Goal: Use online tool/utility: Use online tool/utility

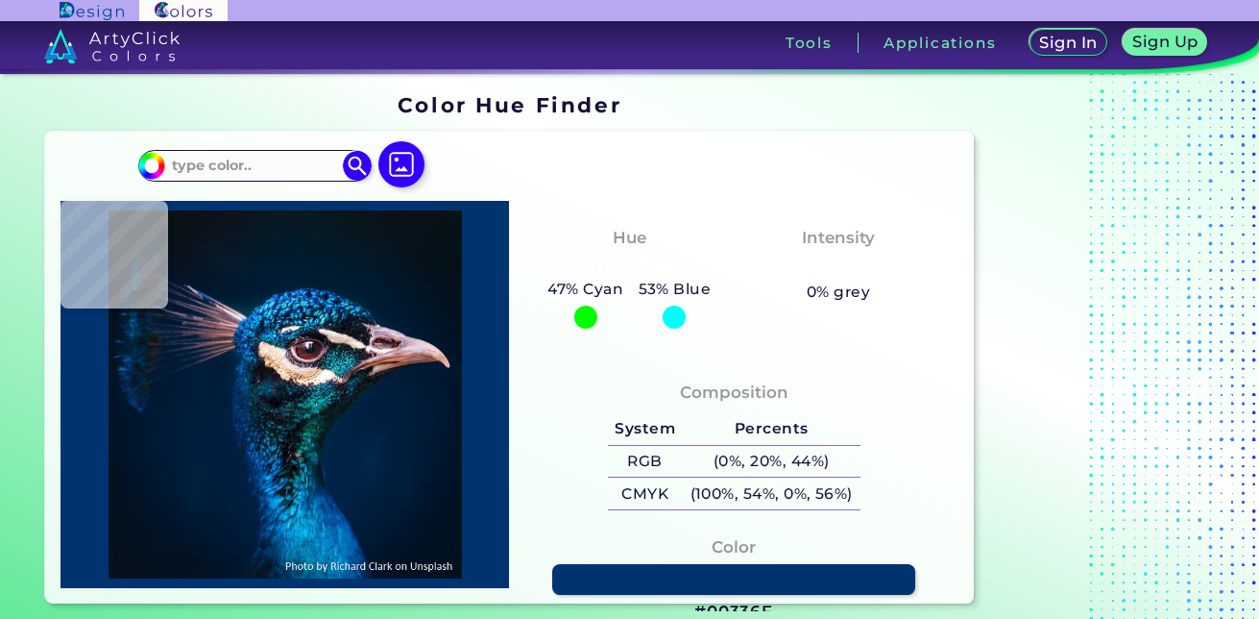
click at [587, 314] on div at bounding box center [585, 316] width 23 height 23
click at [597, 285] on h5 "47% Cyan" at bounding box center [586, 289] width 90 height 25
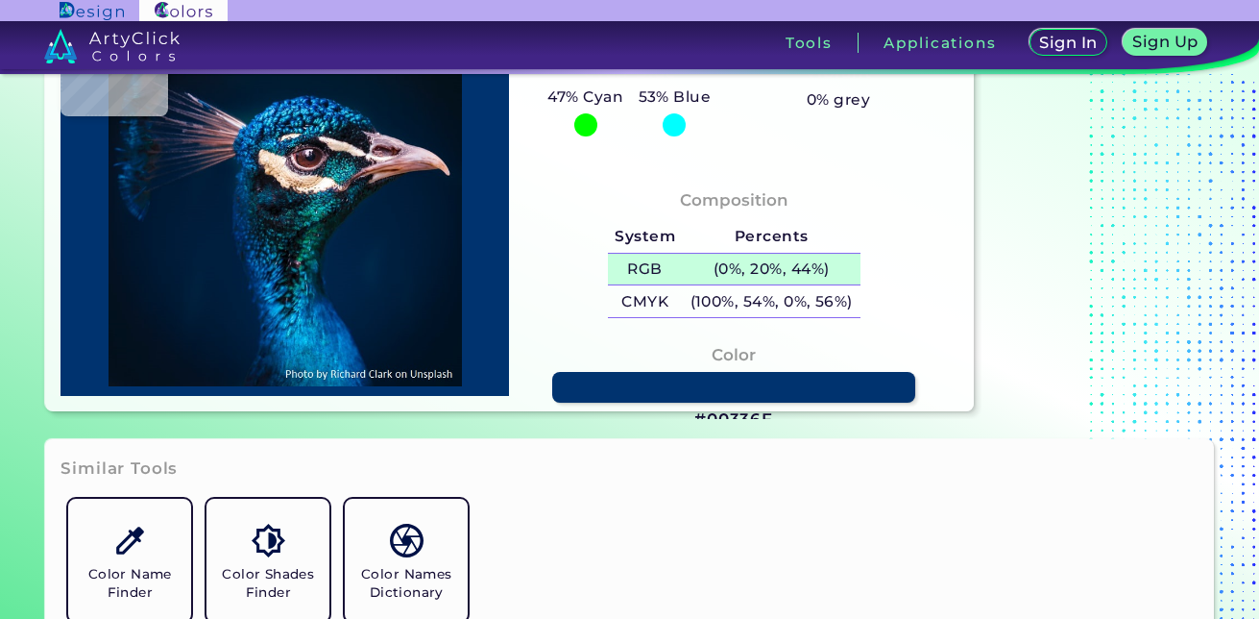
scroll to position [96, 0]
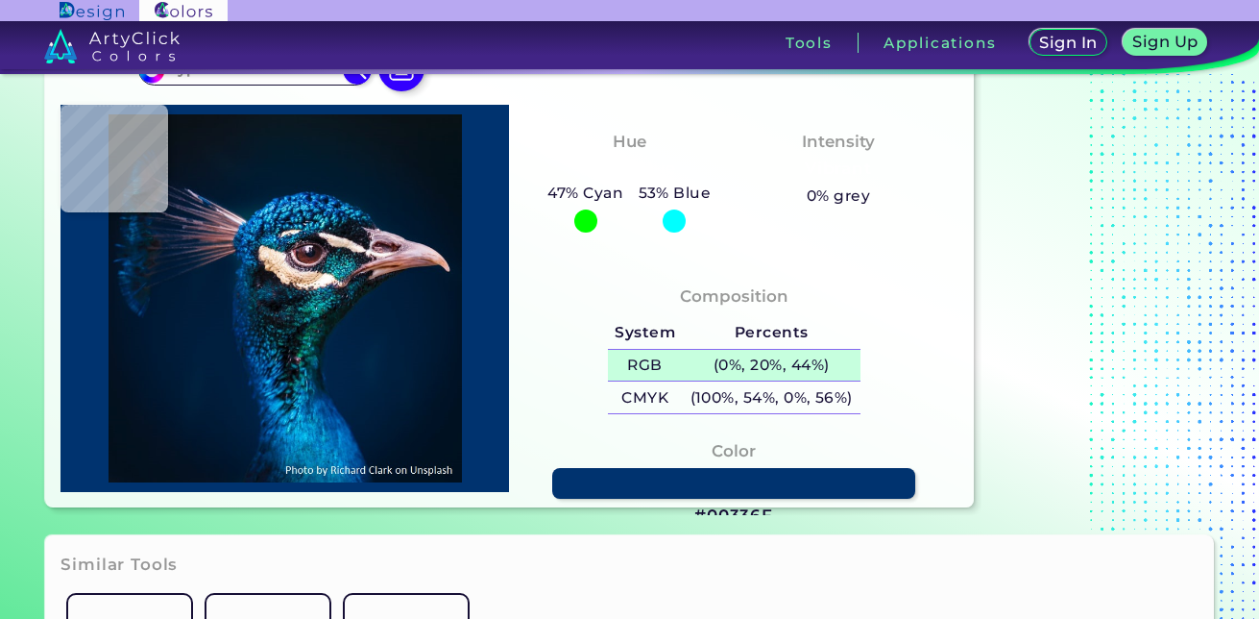
click at [670, 367] on h5 "RGB" at bounding box center [645, 366] width 75 height 32
click at [646, 355] on h5 "RGB" at bounding box center [645, 366] width 75 height 32
click at [726, 455] on h4 "Color" at bounding box center [734, 451] width 44 height 28
click at [718, 472] on link at bounding box center [734, 484] width 366 height 32
type input "#000000"
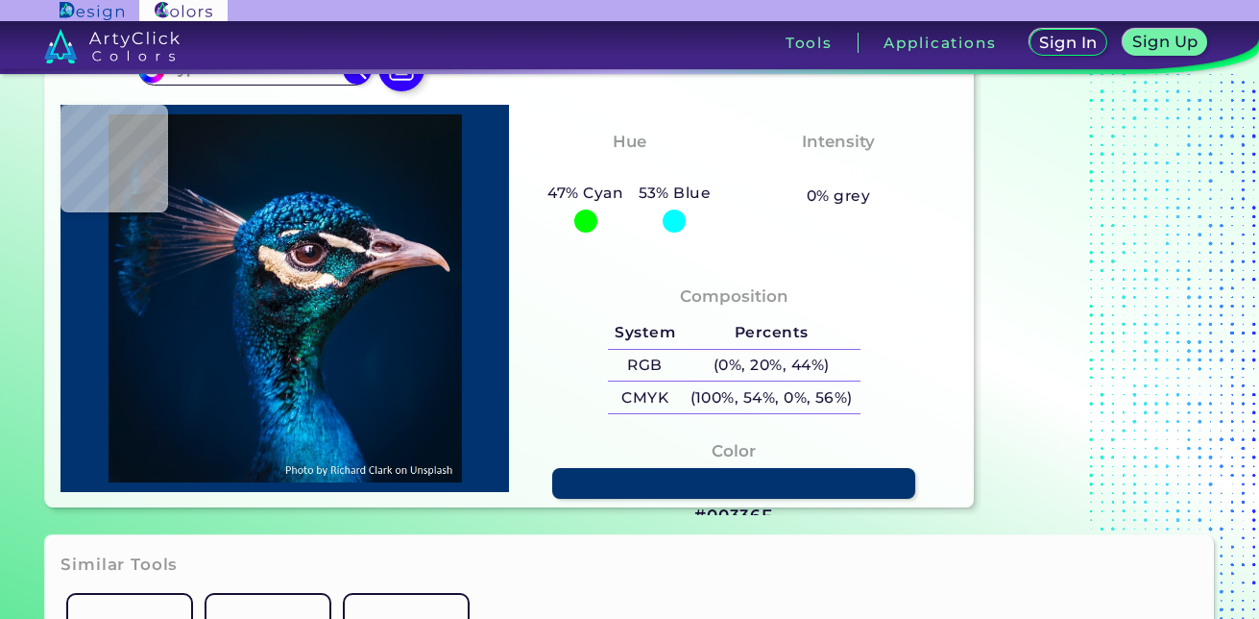
type input "#000000"
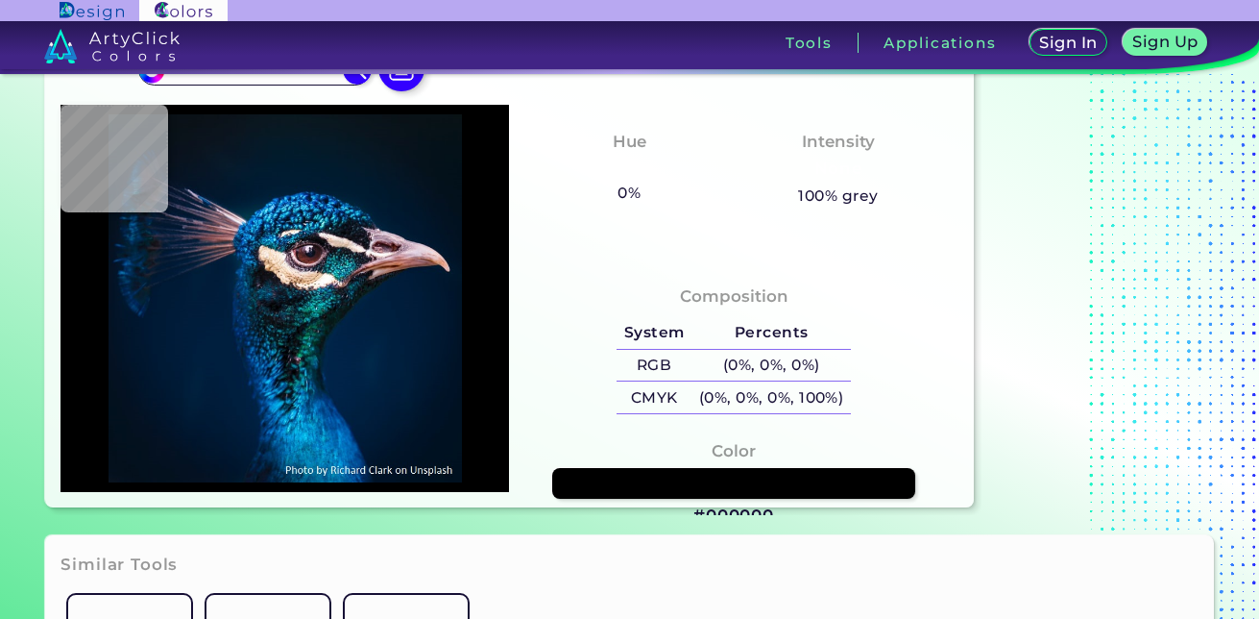
type input "#021a31"
type input "#021A31"
type input "#002e5c"
type input "#002E5C"
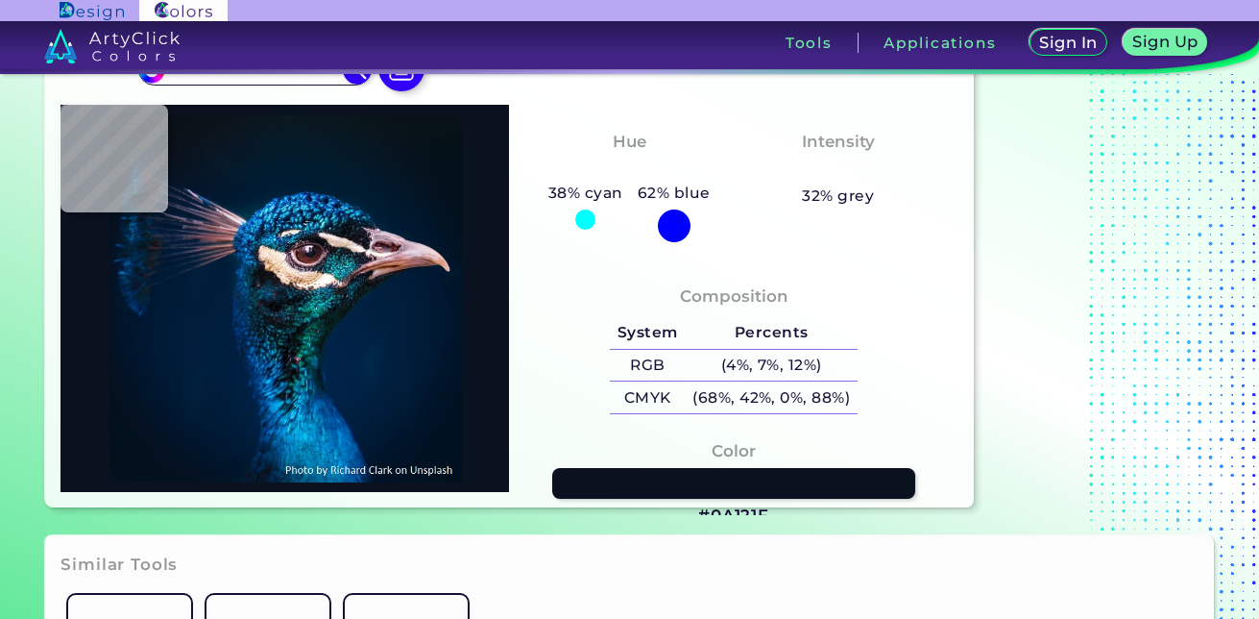
type input "#0a121f"
type input "#0A121F"
type input "#061626"
type input "#001c32"
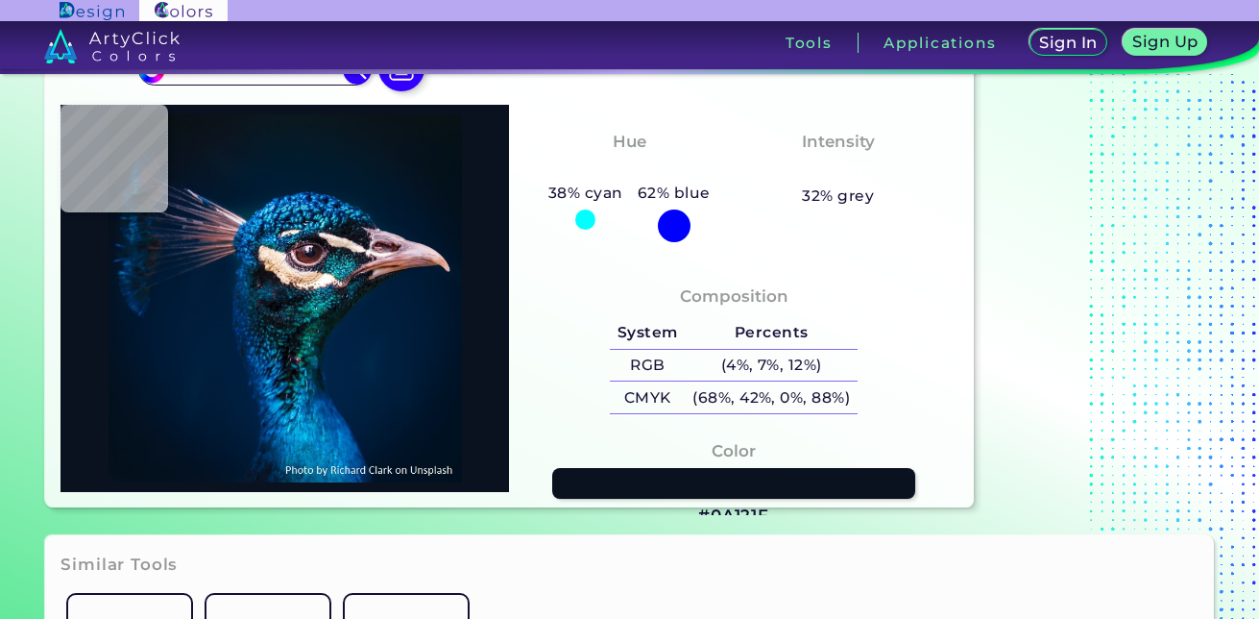
type input "#001C32"
type input "#001c34"
type input "#001C34"
type input "#001c32"
type input "#001C32"
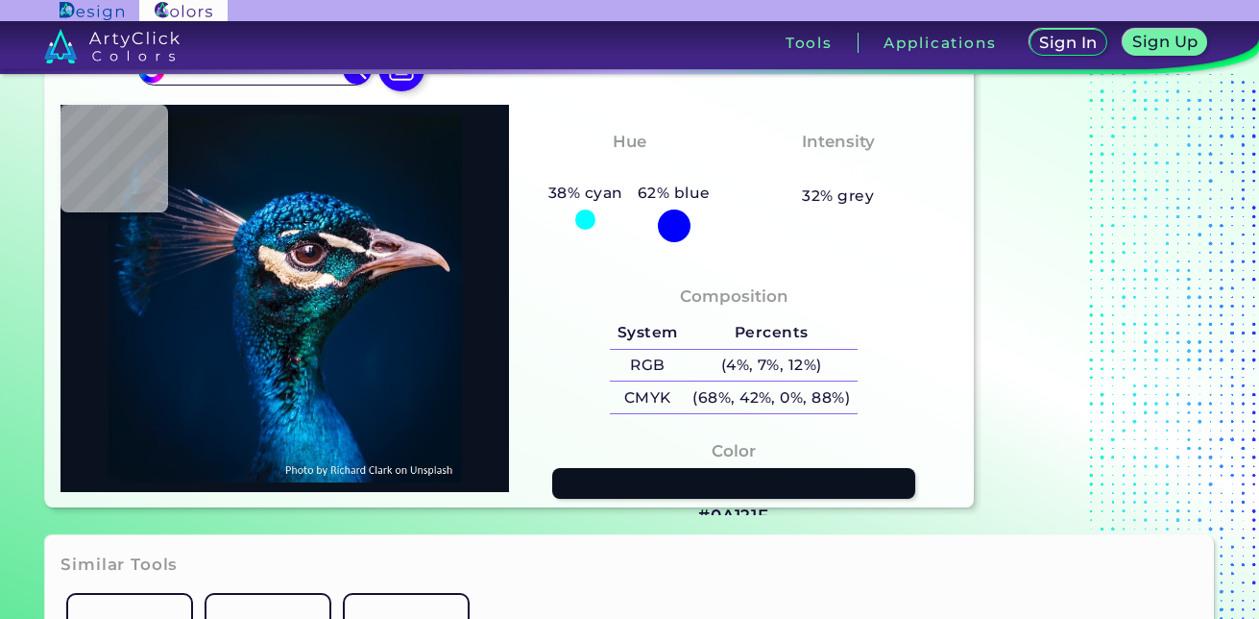
type input "#001c31"
type input "#001C31"
type input "#001b2e"
type input "#001B2E"
type input "#011a2c"
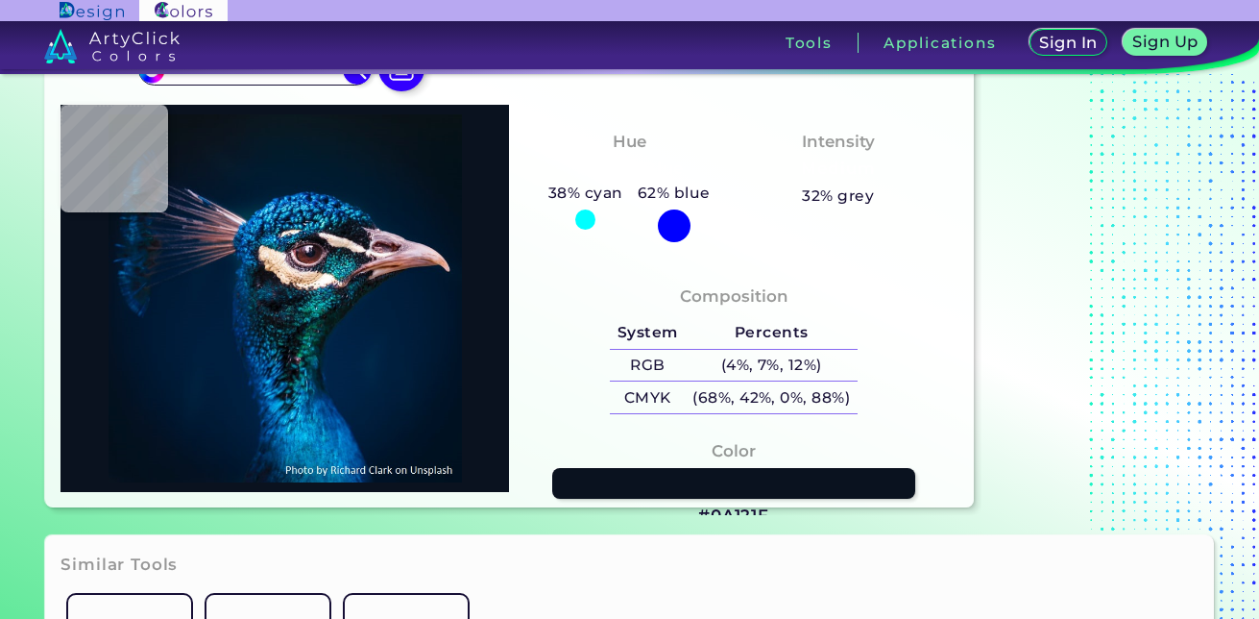
type input "#011A2C"
type input "#011b2d"
type input "#011B2D"
type input "#011b2c"
type input "#011B2C"
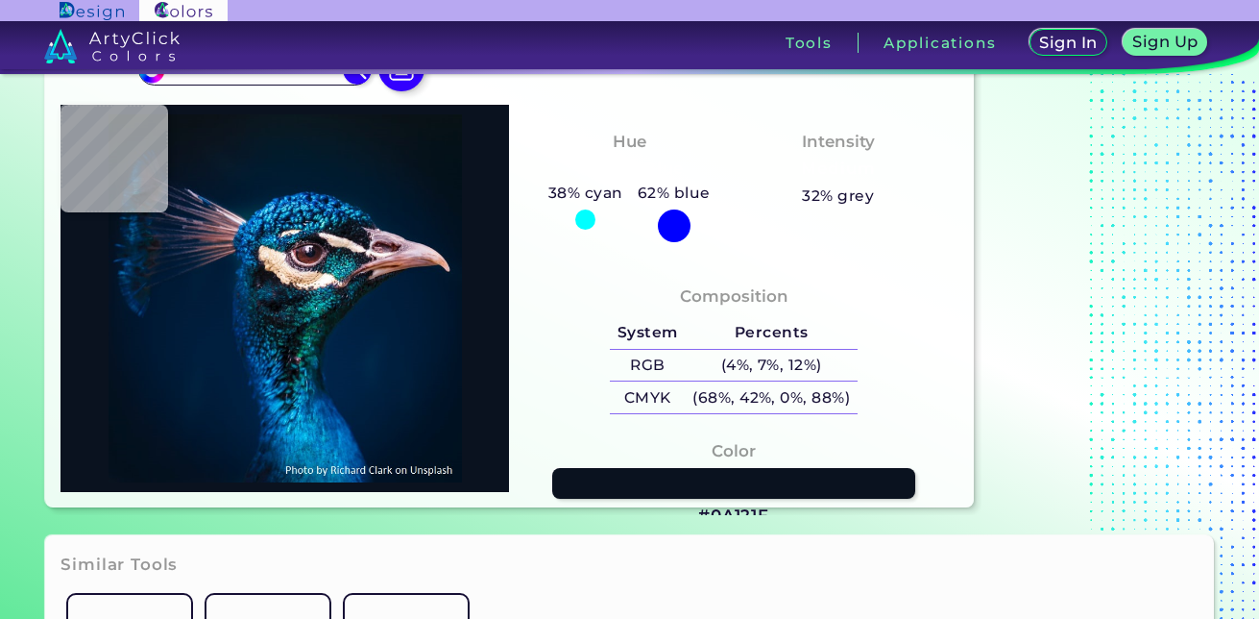
type input "#011b2a"
type input "#011B2A"
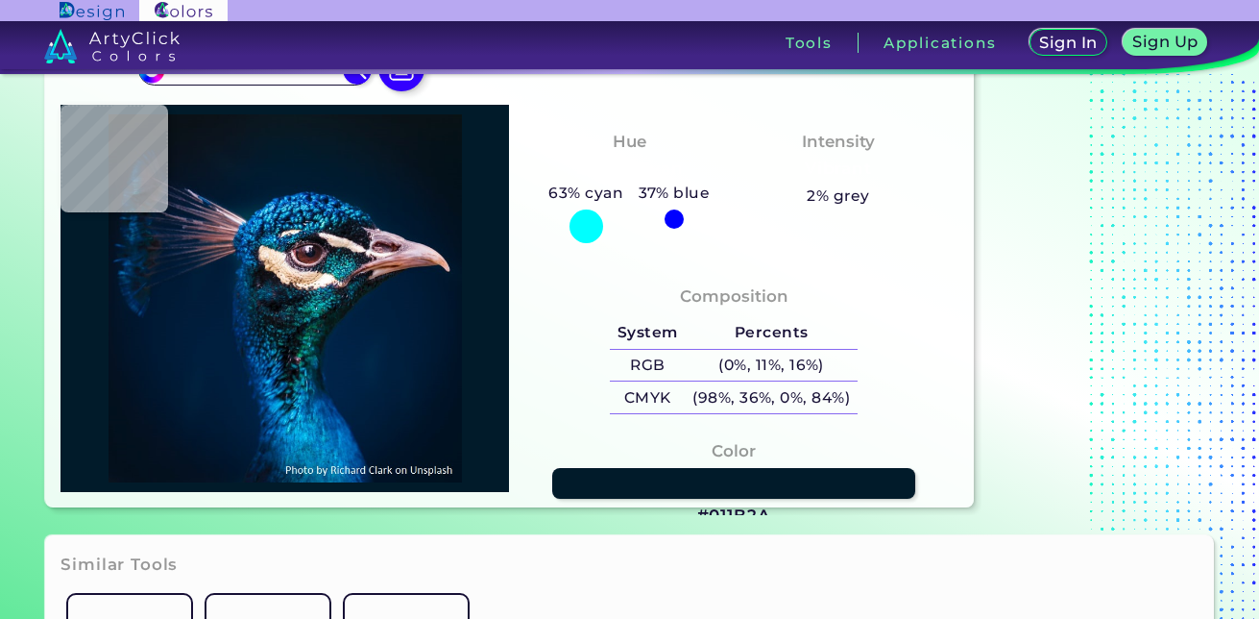
type input "#04192a"
type input "#04192A"
type input "#061727"
type input "#061625"
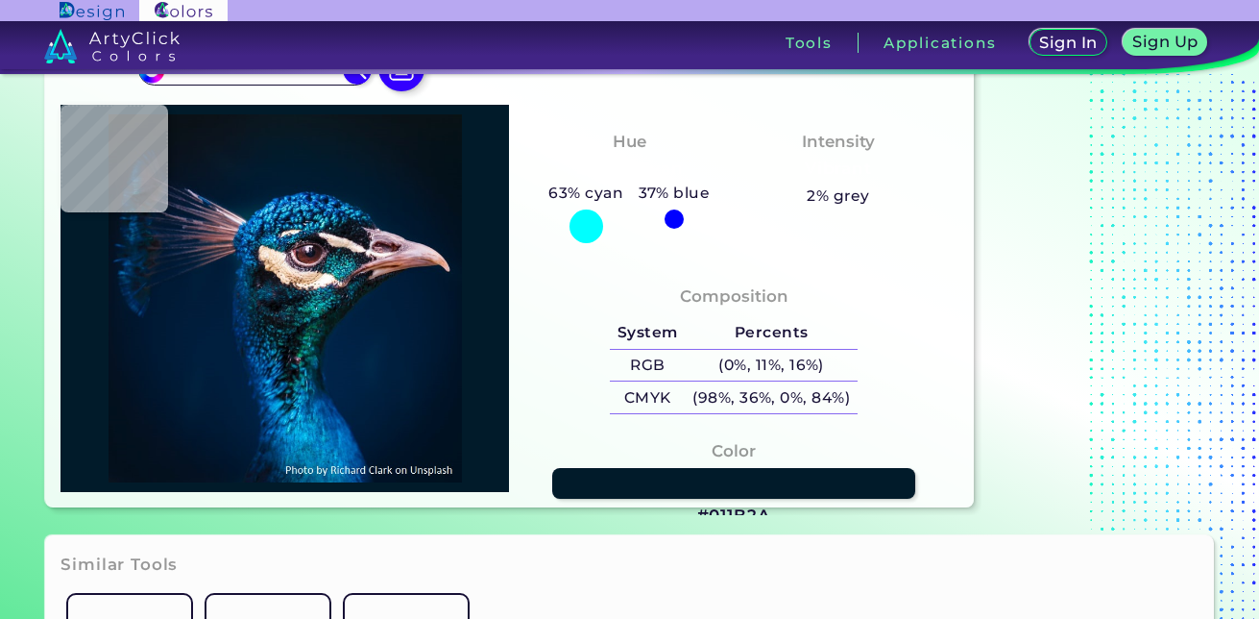
type input "#061625"
type input "#071726"
type input "#001b2f"
type input "#001B2F"
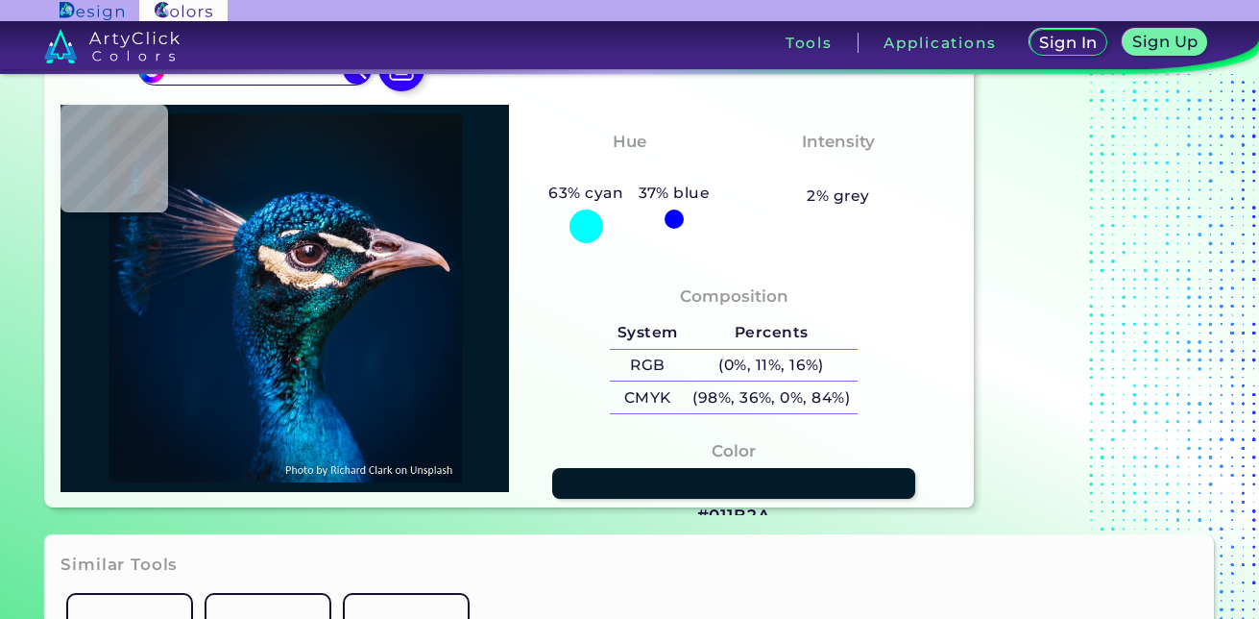
type input "#096cb5"
type input "#096CB5"
type input "#472626"
type input "#7a647c"
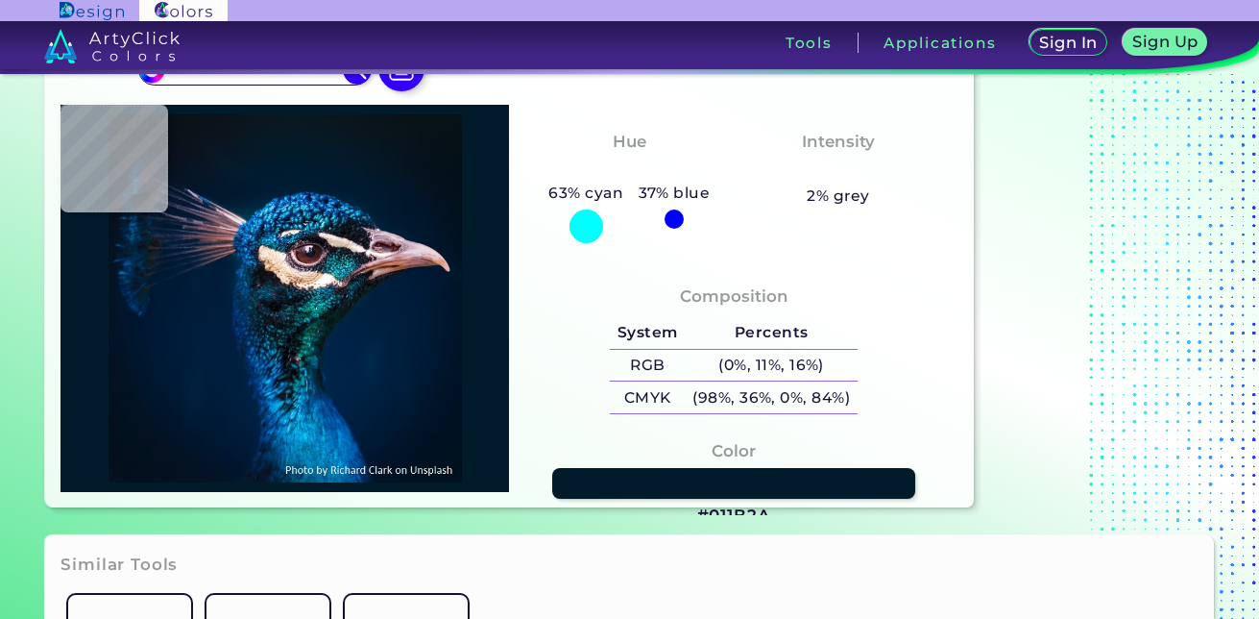
type input "#7A647C"
type input "#002142"
type input "#001f3e"
type input "#001F3E"
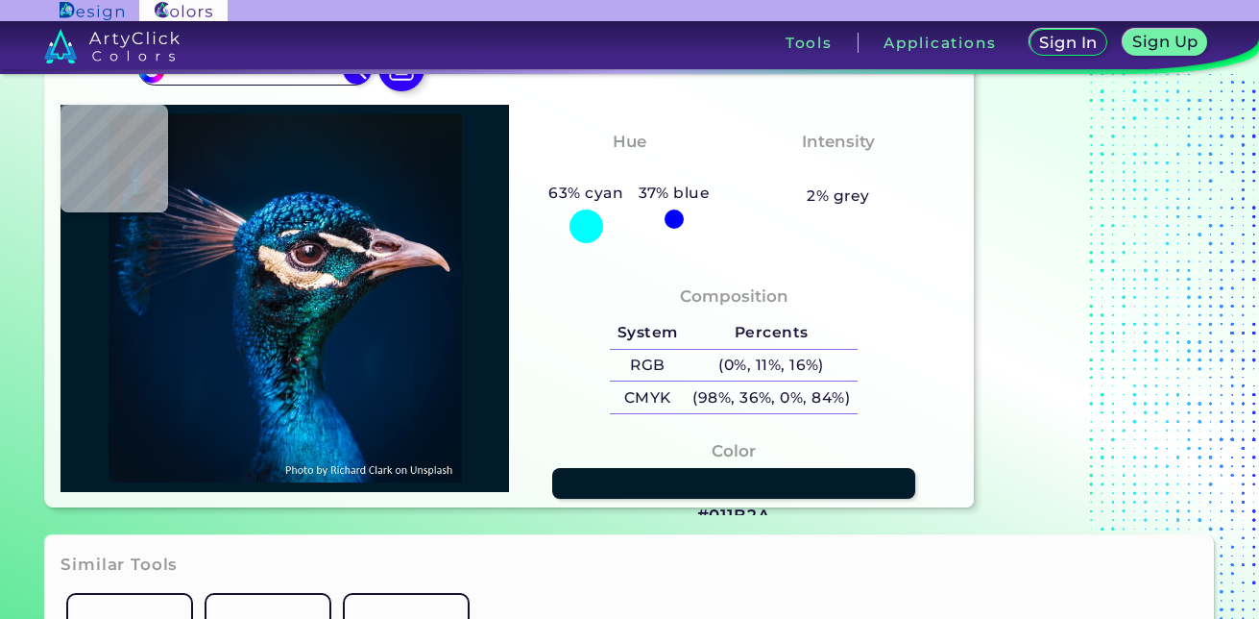
type input "#001d3b"
type input "#001D3B"
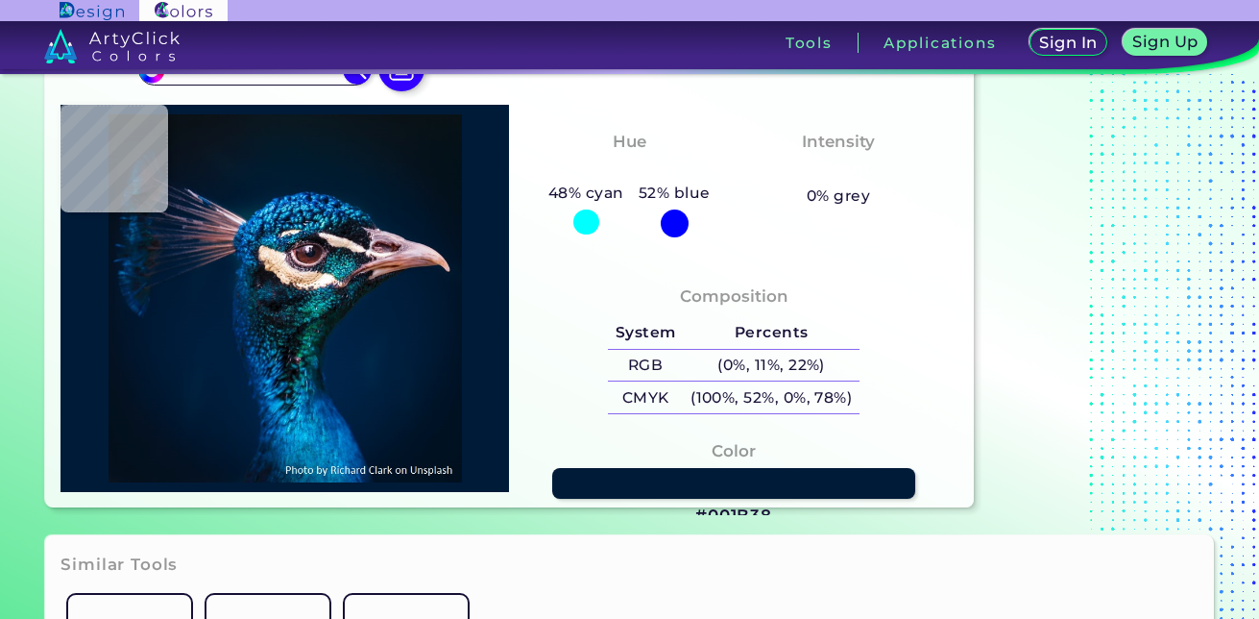
type input "#001b38"
type input "#001B38"
type input "#001b37"
type input "#001B37"
type input "#001a33"
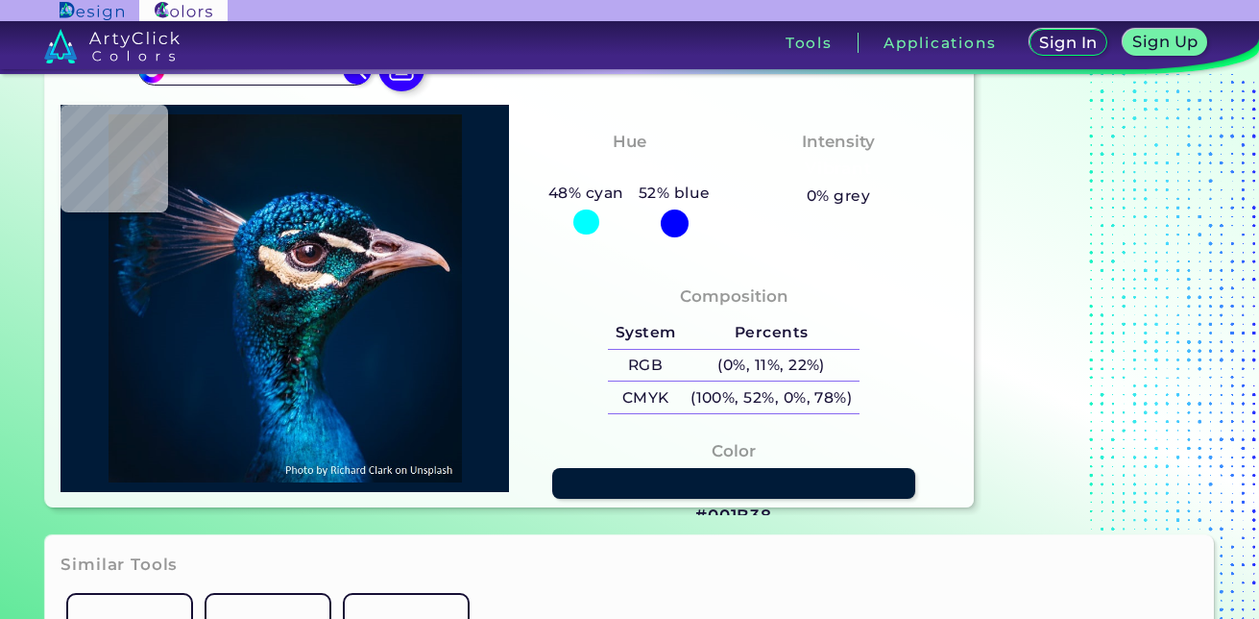
type input "#001A33"
type input "#001932"
type input "#001832"
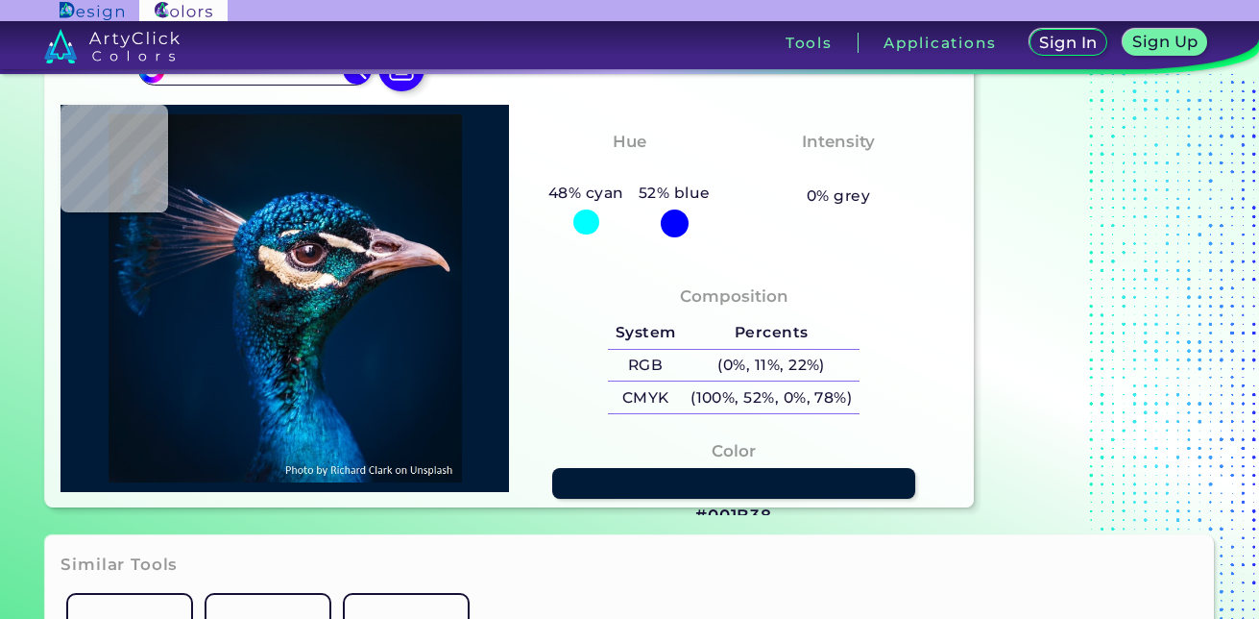
type input "#01172f"
type input "#01172F"
type input "#011630"
type input "#00162b"
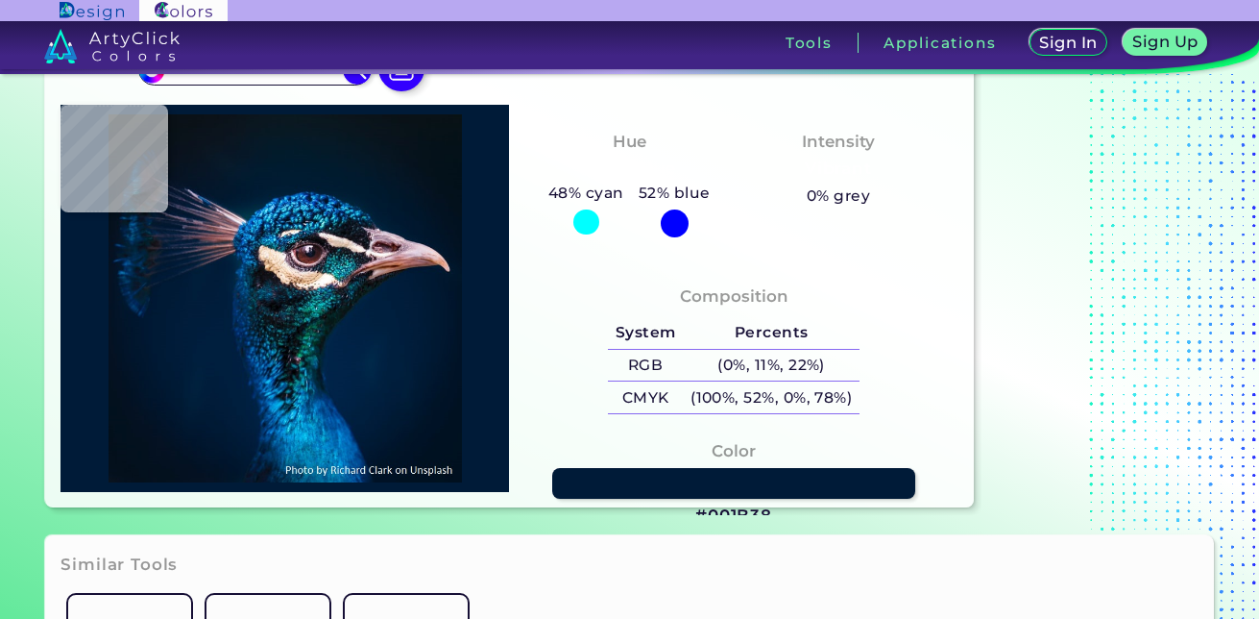
type input "#00162B"
type input "#011224"
type input "#000000"
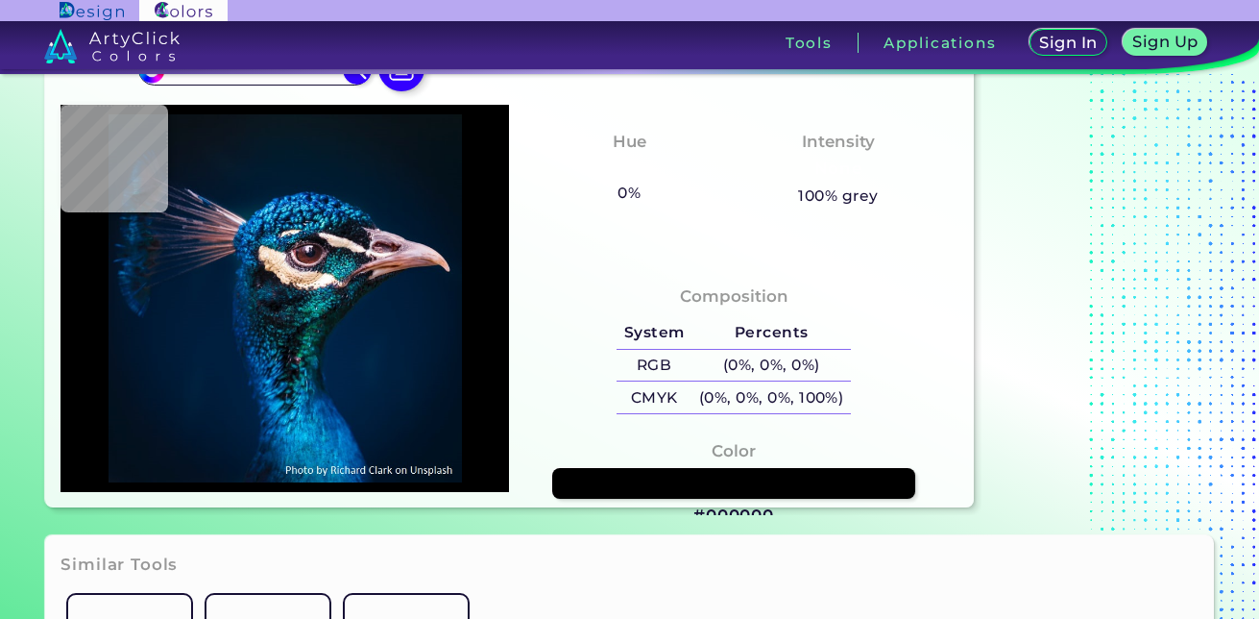
type input "#021222"
type input "#00182a"
type input "#00182A"
type input "#001b30"
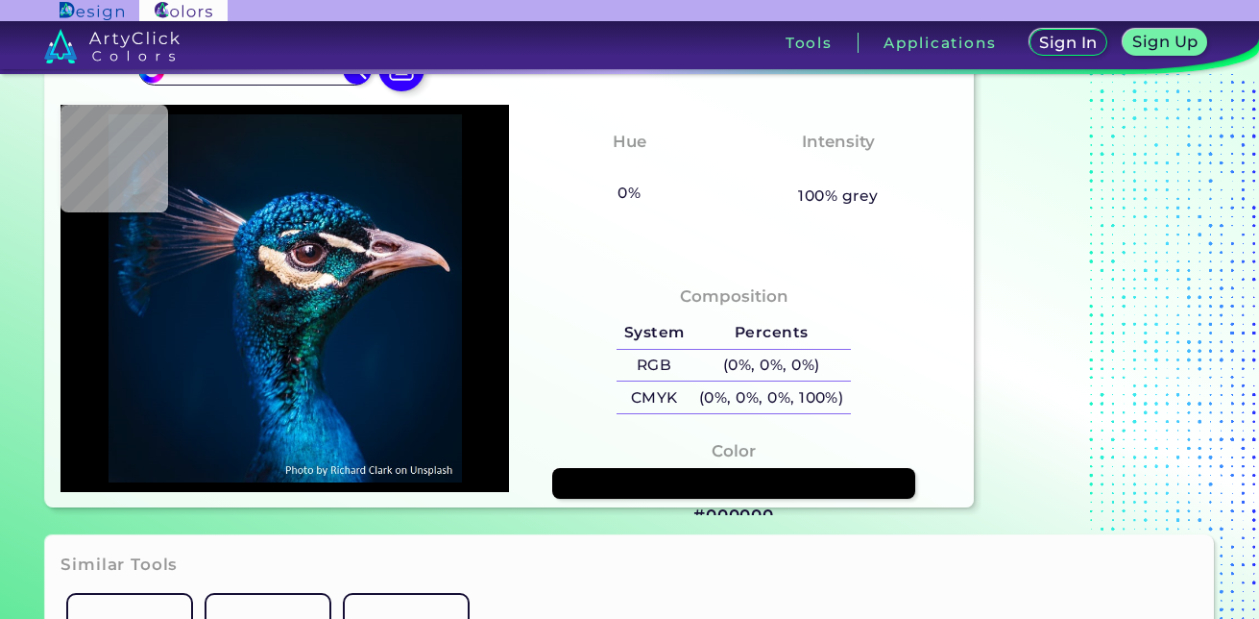
type input "#001B30"
type input "#001c32"
type input "#001C32"
type input "#001c2f"
type input "#001C2F"
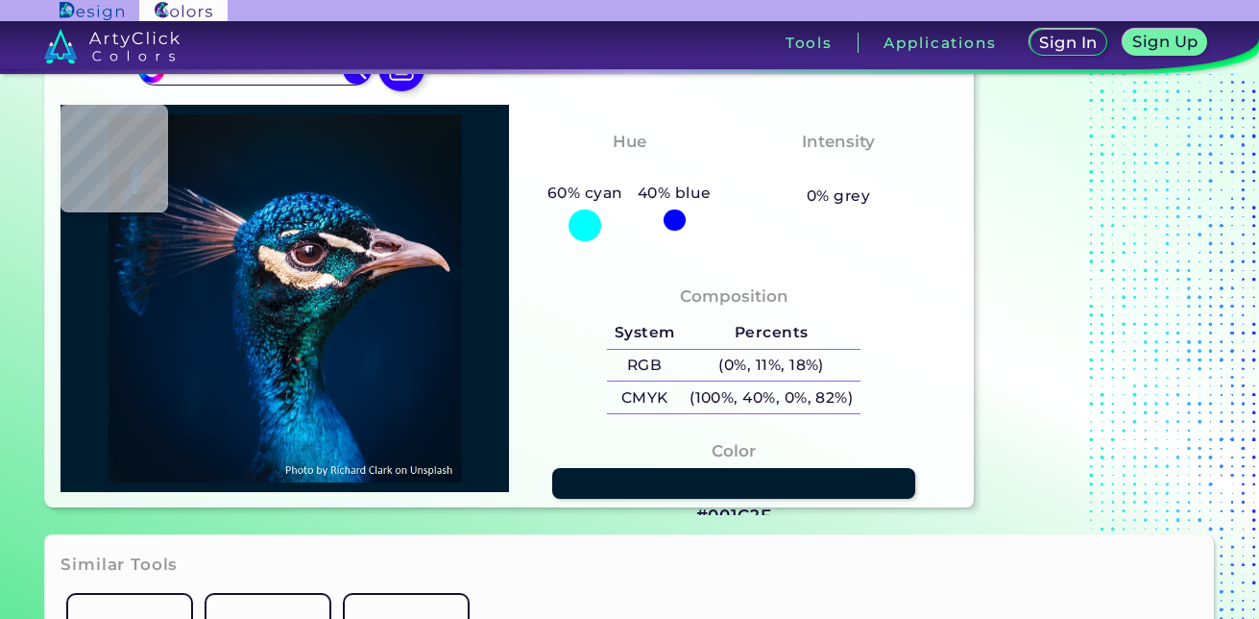
type input "#021a32"
type input "#021A32"
type input "#001b30"
type input "#001B30"
type input "#001b2e"
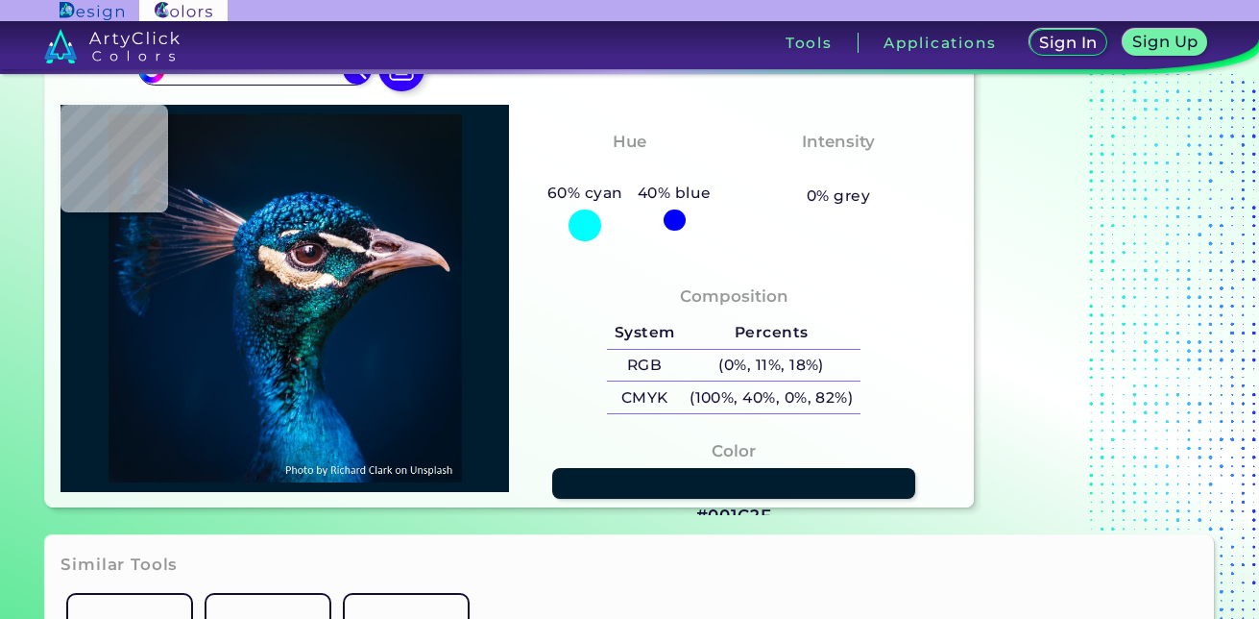
type input "#001B2E"
type input "#011a2e"
type input "#011A2E"
type input "#001b2e"
type input "#001B2E"
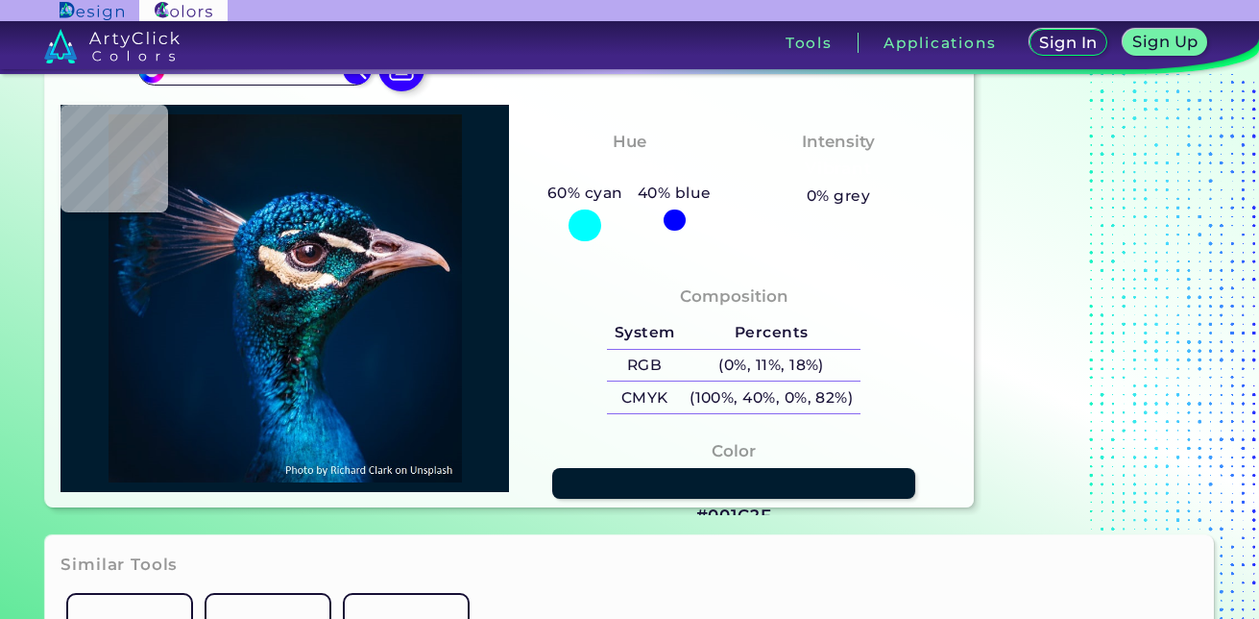
type input "#001b30"
type input "#001B30"
type input "#001b2e"
type input "#001B2E"
type input "#011a2e"
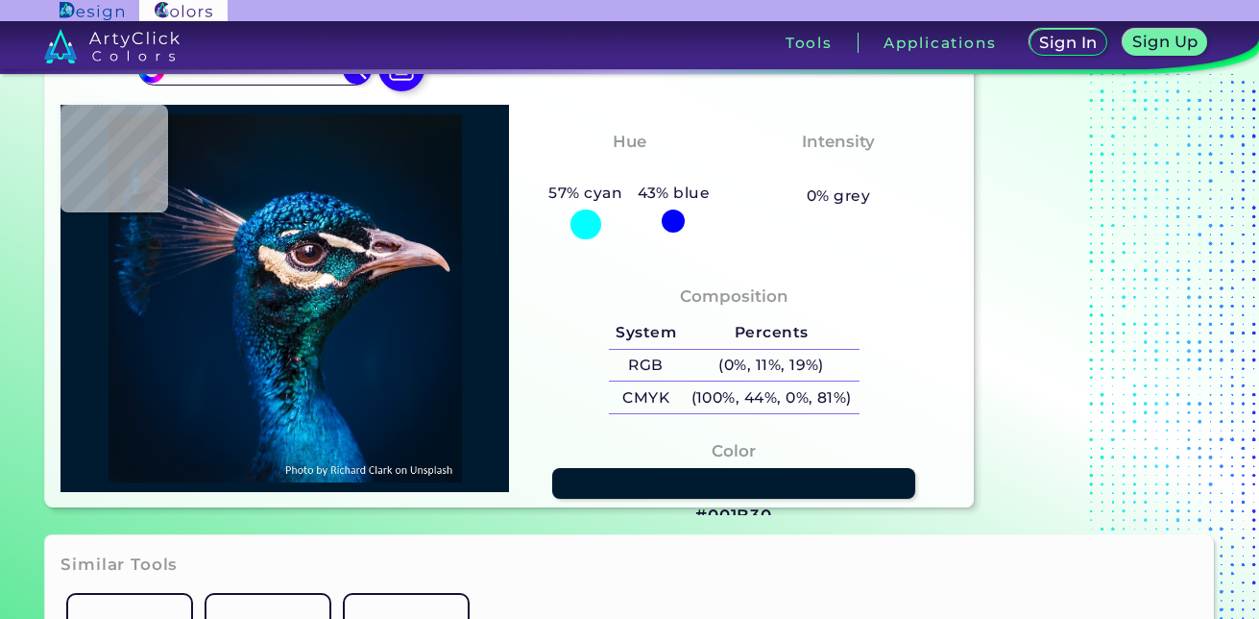
type input "#011A2E"
type input "#011b2c"
type input "#011B2C"
type input "#021a2c"
type input "#021A2C"
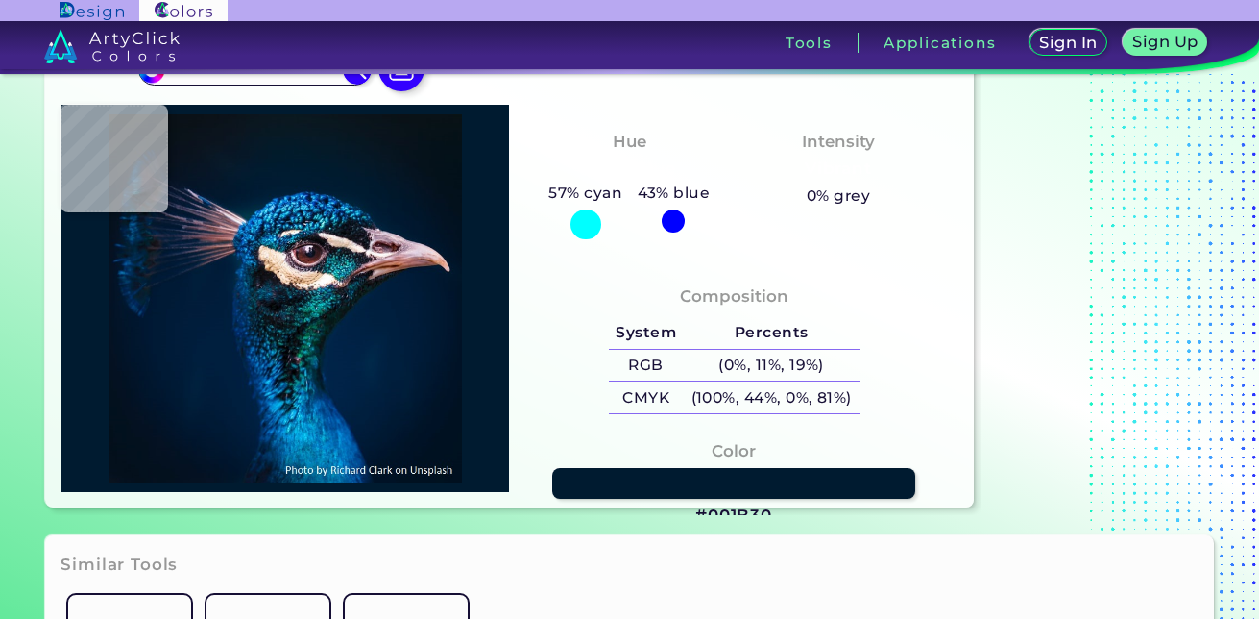
type input "#021a2b"
type input "#021A2B"
type input "#001b2e"
type input "#001B2E"
type input "#001c31"
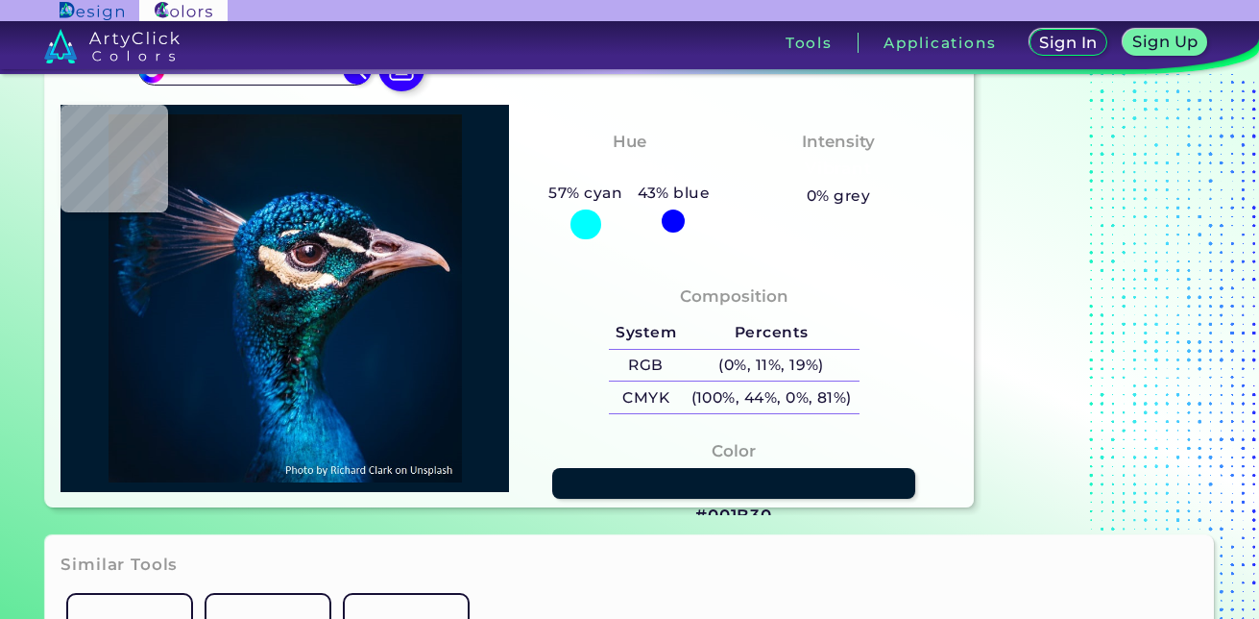
type input "#001C31"
type input "#001d32"
type input "#001D32"
type input "#1686dc"
type input "#1686DC"
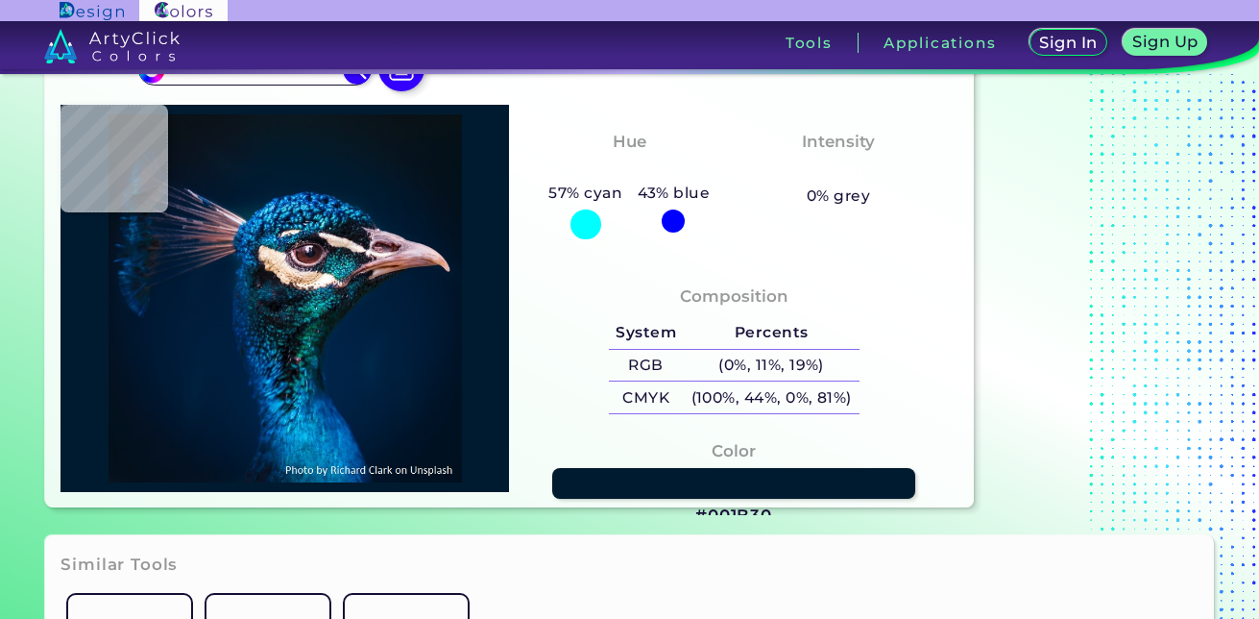
type input "#[DATE]"
type input "#0b6ba8"
type input "#0B6BA8"
type input "#3ebce2"
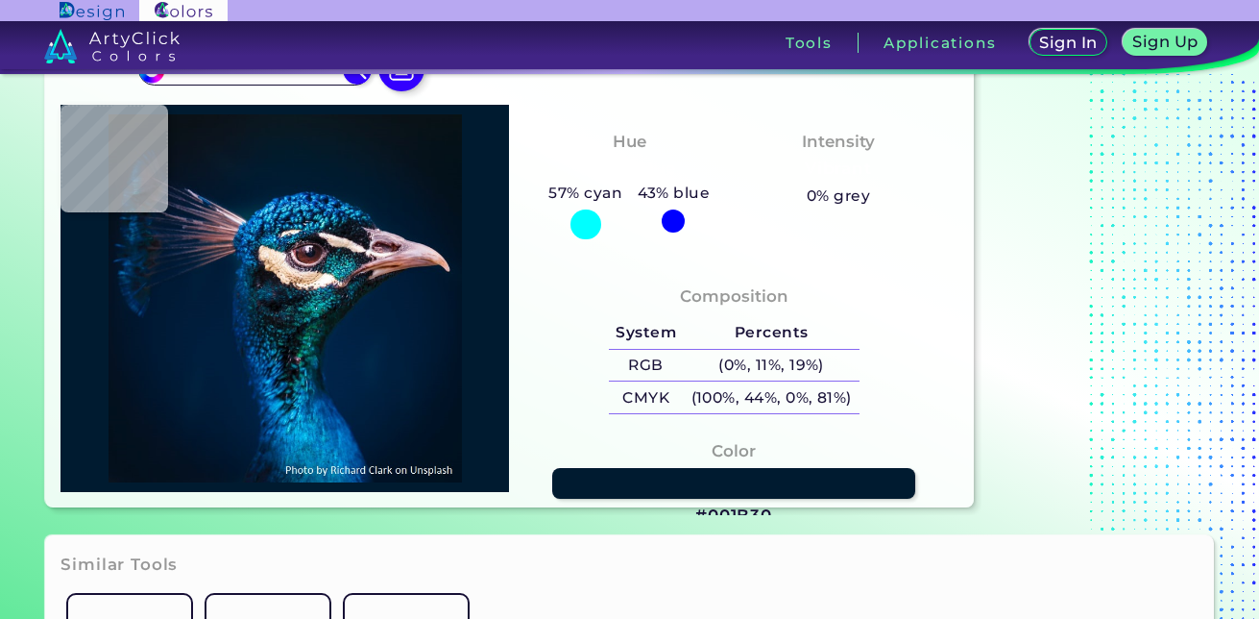
type input "#3EBCE2"
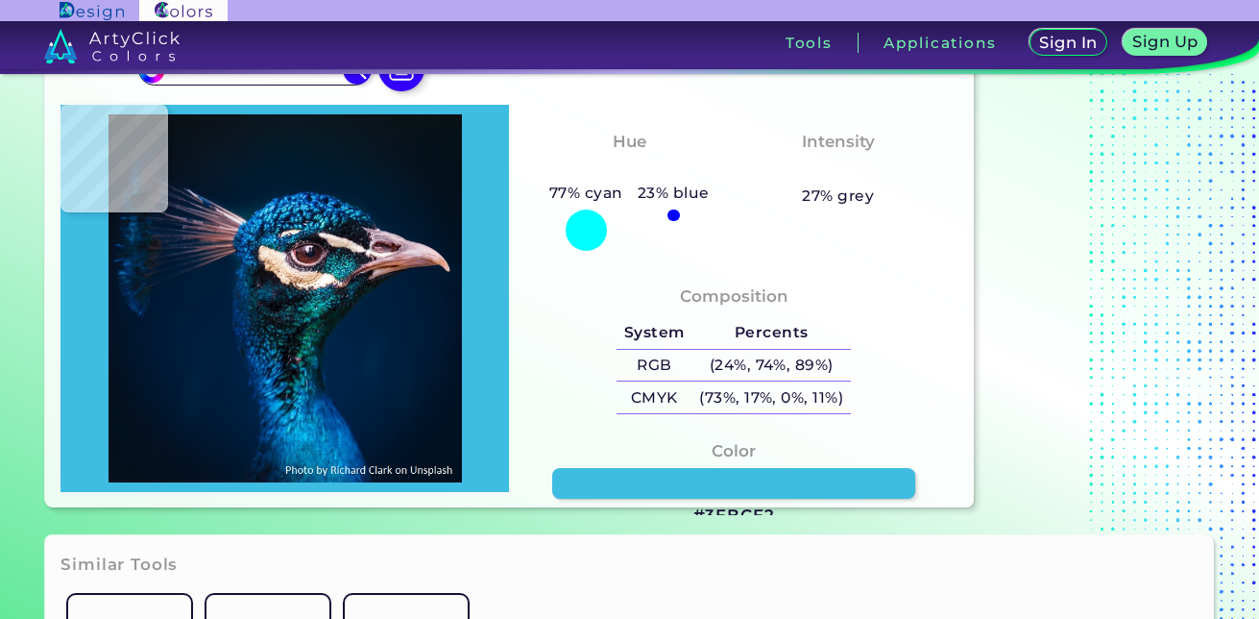
type input "#014678"
type input "#00112a"
type input "#00112A"
type input "#0b2952"
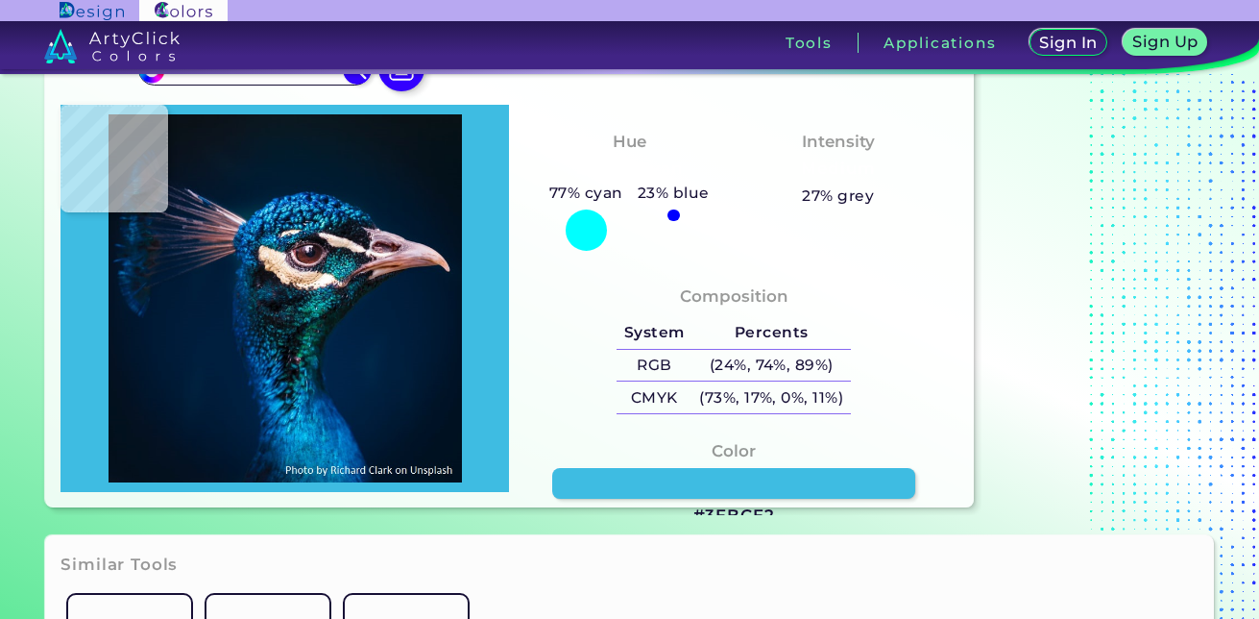
type input "#0B2952"
type input "#011a2e"
type input "#011A2E"
type input "#031a28"
type input "#031A28"
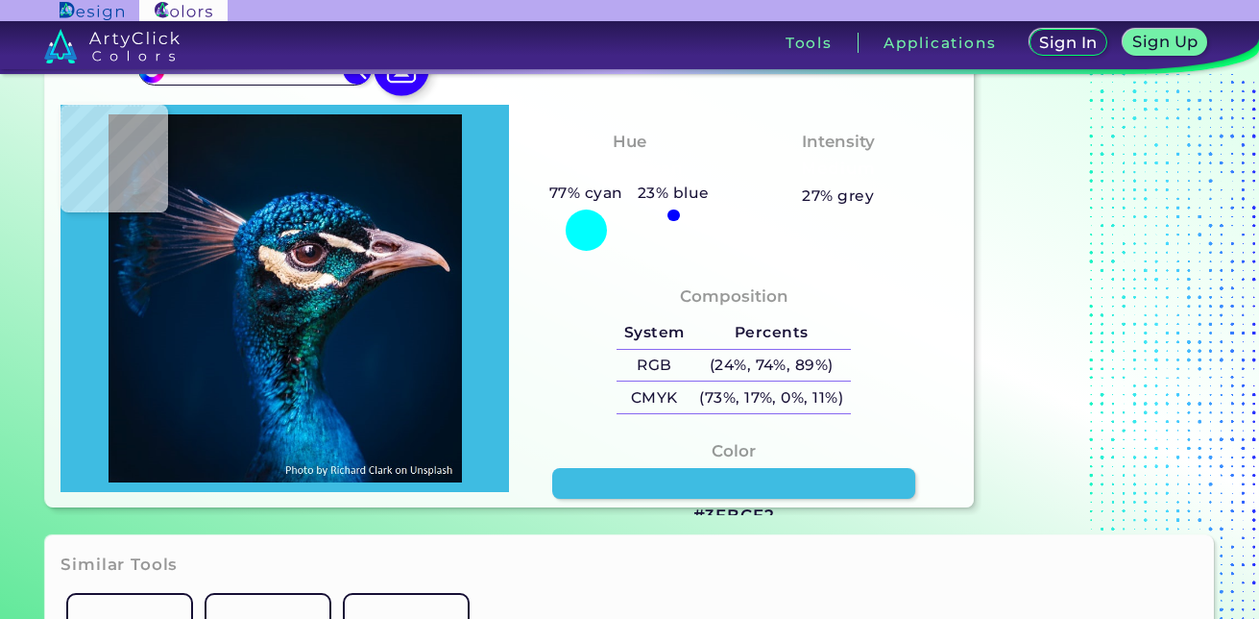
scroll to position [30, 0]
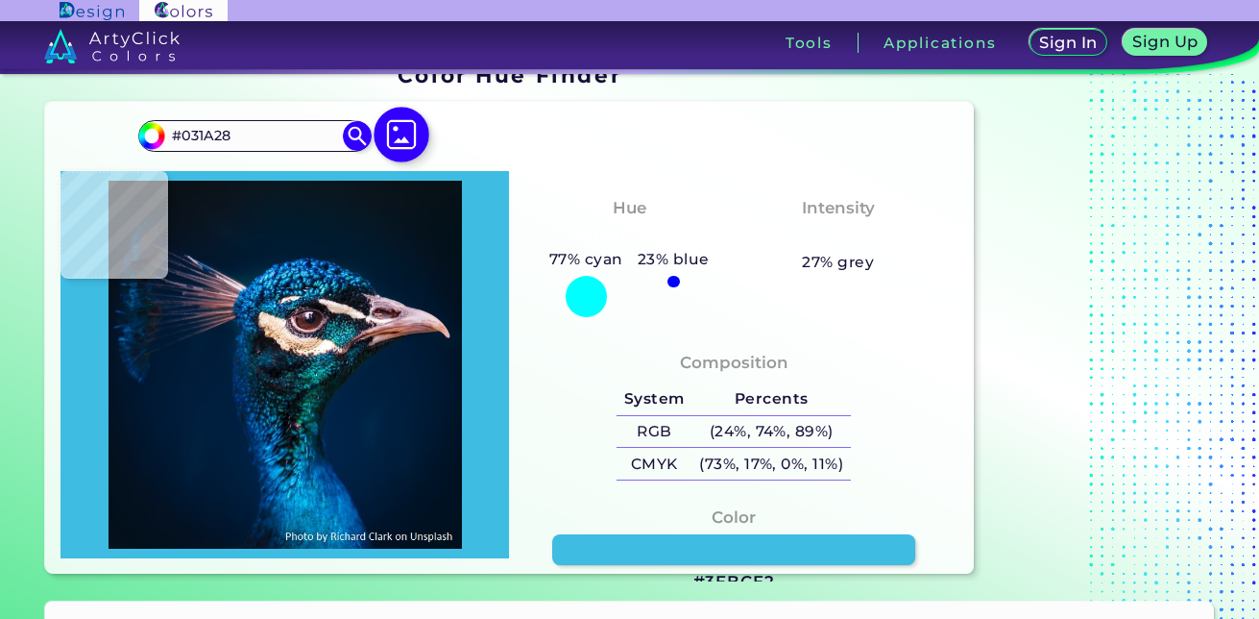
type input "#081923"
type input "#0b151e"
type input "#0B151E"
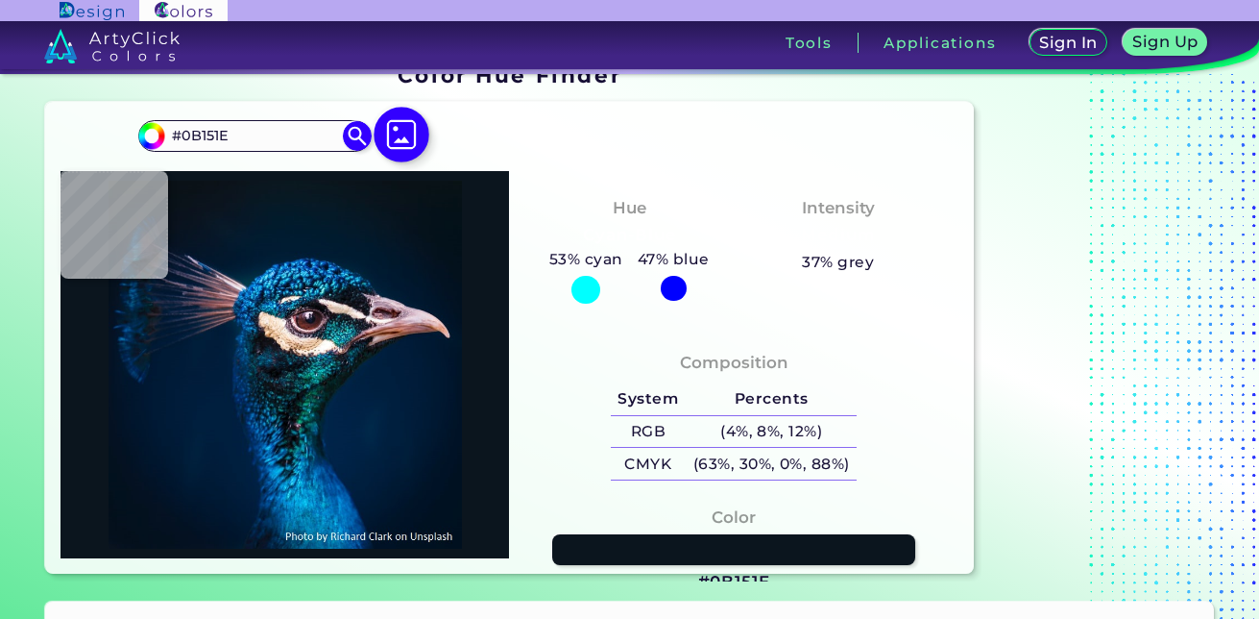
scroll to position [0, 0]
